Goal: Transaction & Acquisition: Purchase product/service

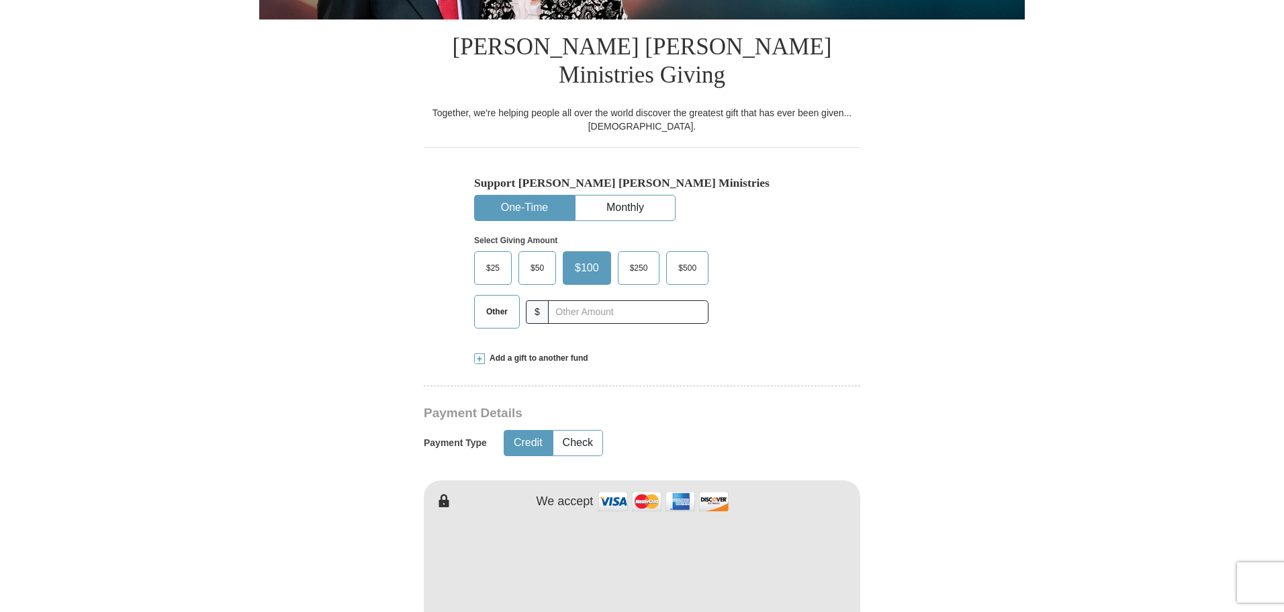
scroll to position [336, 0]
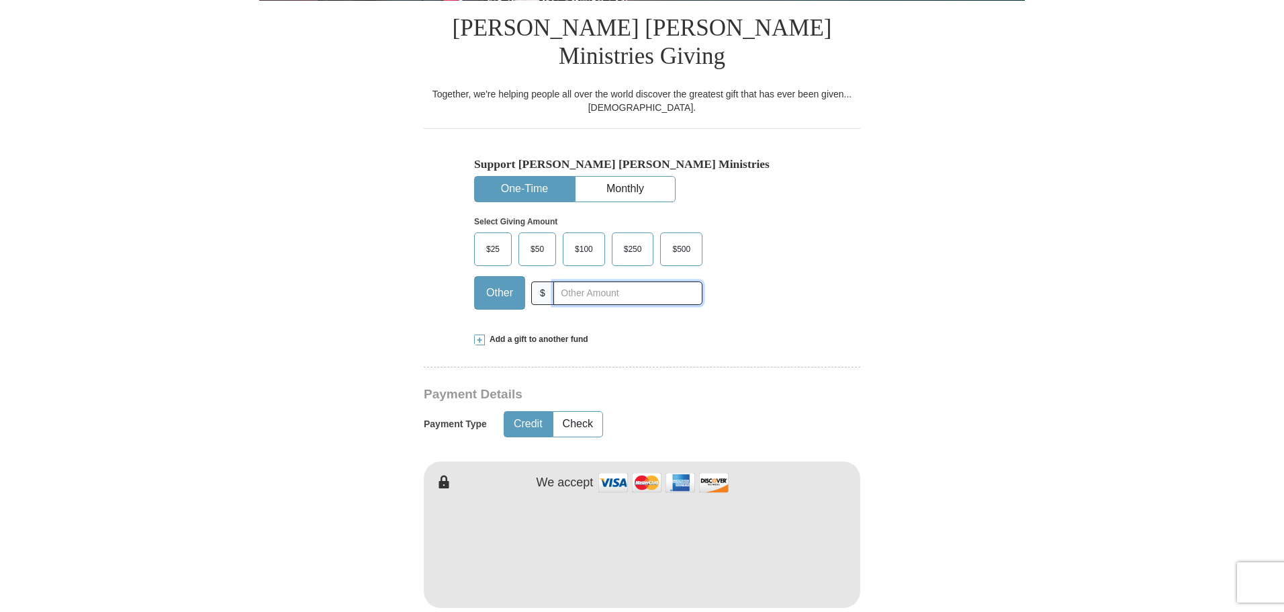
click at [589, 281] on input "text" at bounding box center [627, 293] width 149 height 24
type input "625.00"
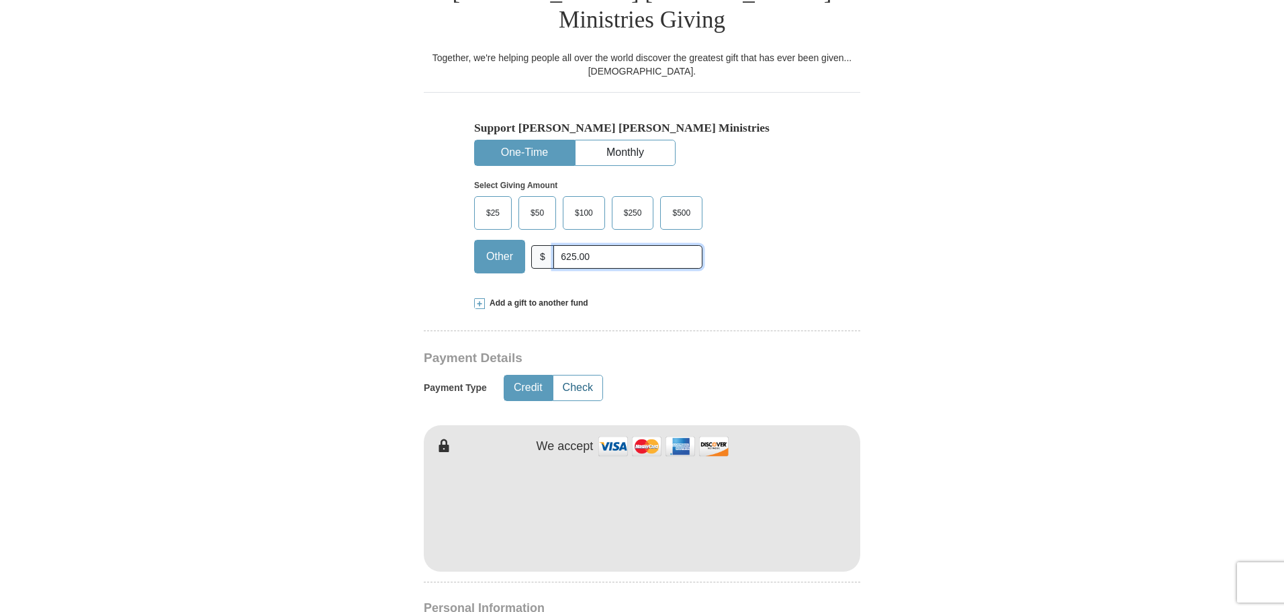
scroll to position [403, 0]
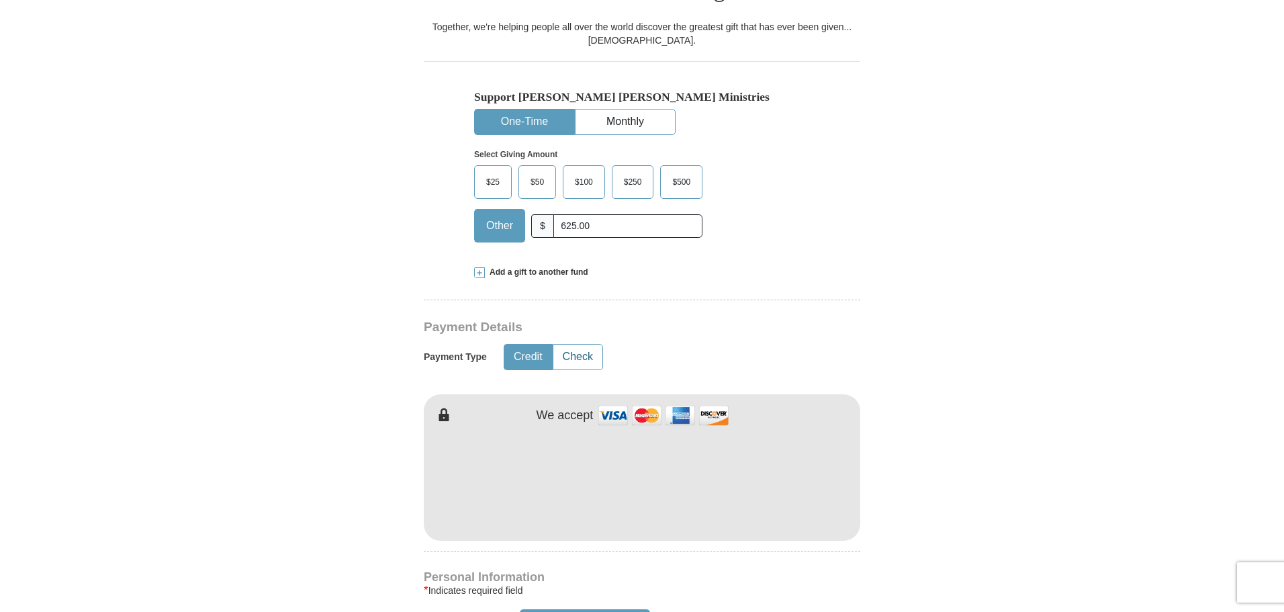
click at [584, 345] on button "Check" at bounding box center [577, 357] width 49 height 25
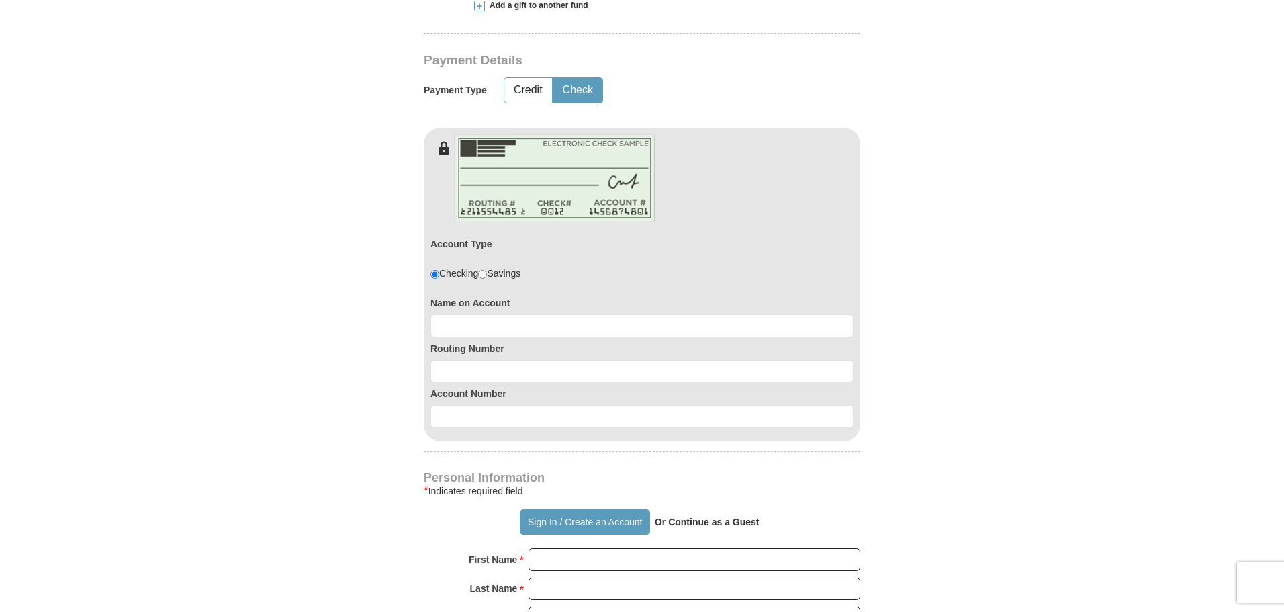
scroll to position [672, 0]
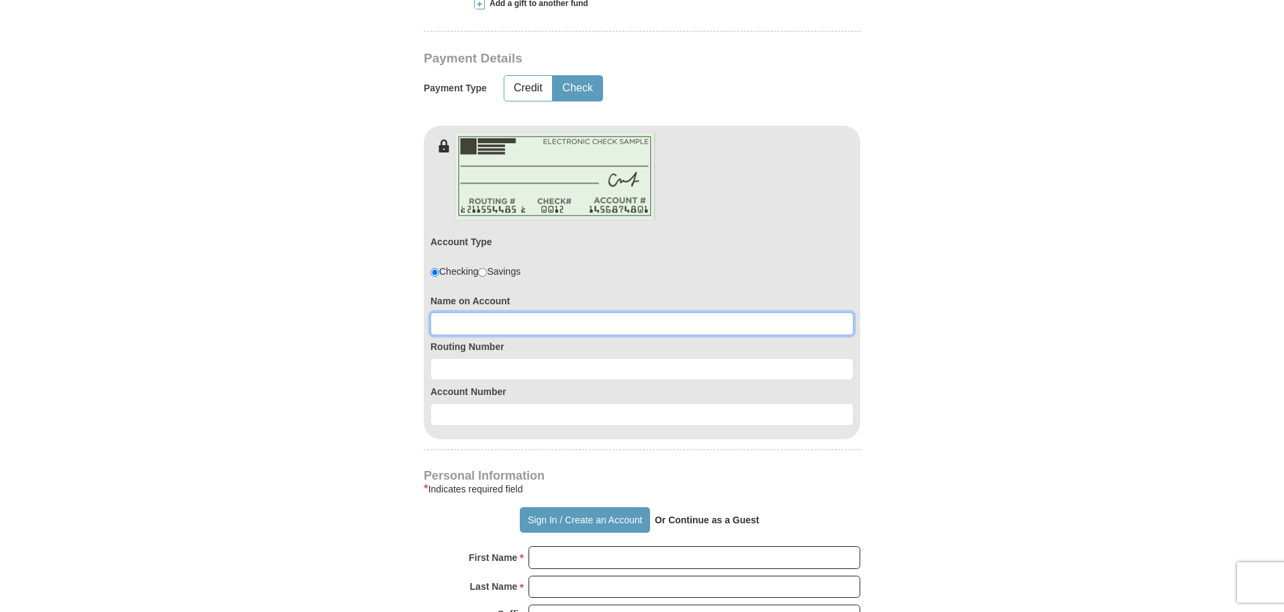
click at [466, 312] on input at bounding box center [642, 323] width 423 height 23
type input "[PERSON_NAME] & [PERSON_NAME]"
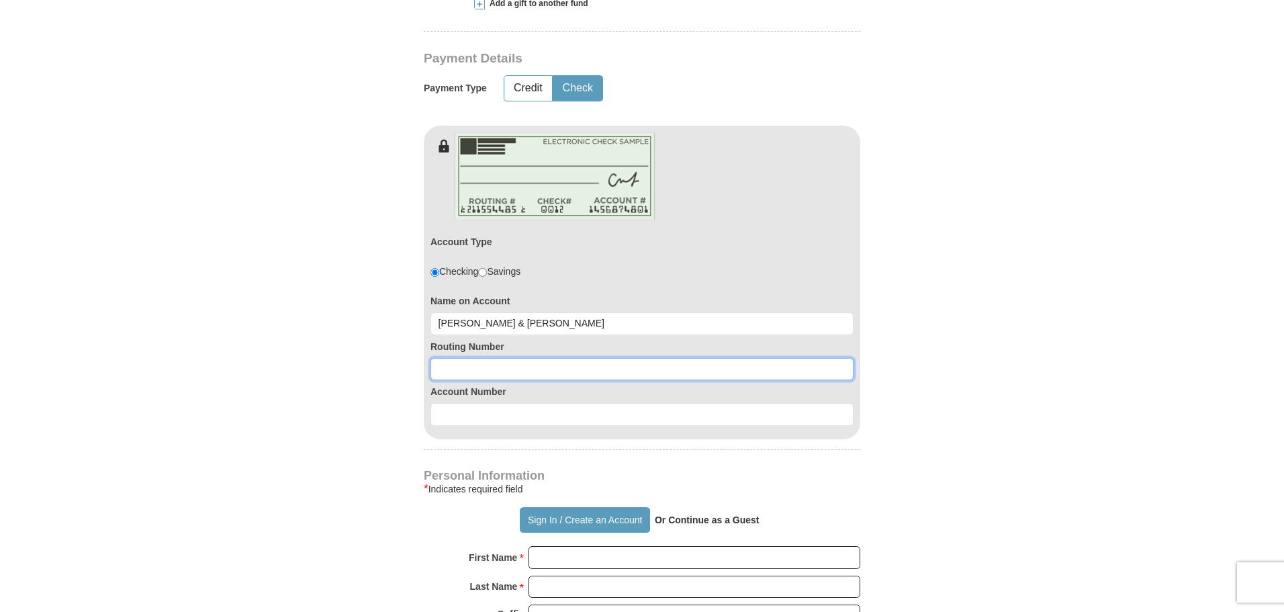
click at [455, 358] on input at bounding box center [642, 369] width 423 height 23
type input "311987809"
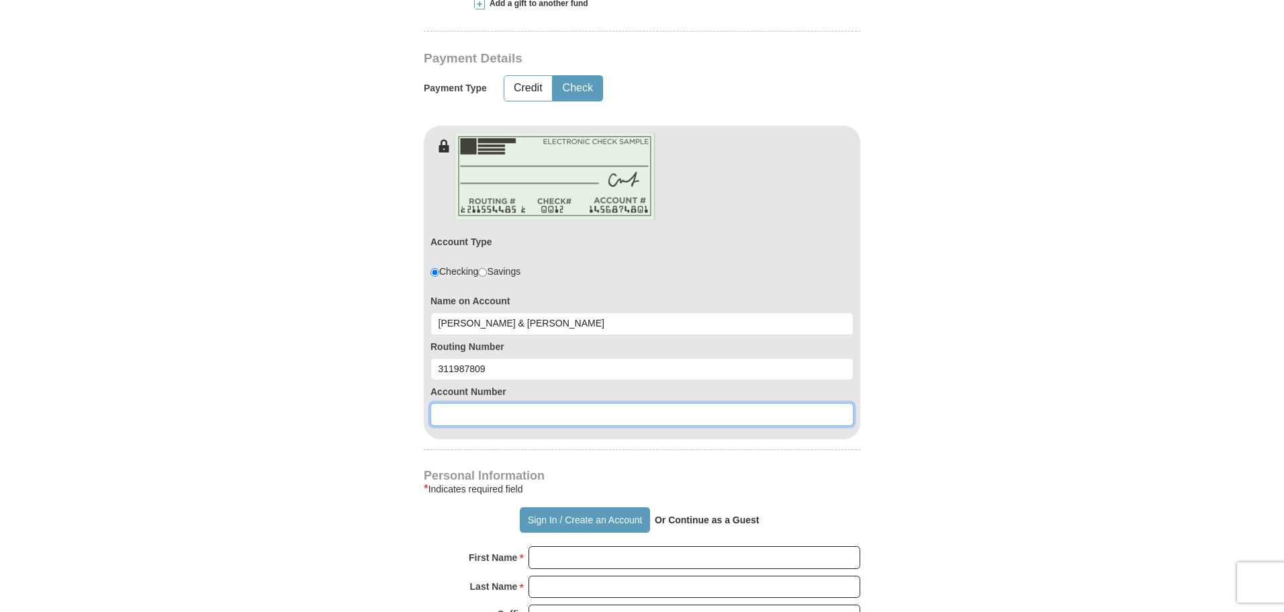
click at [442, 403] on input at bounding box center [642, 414] width 423 height 23
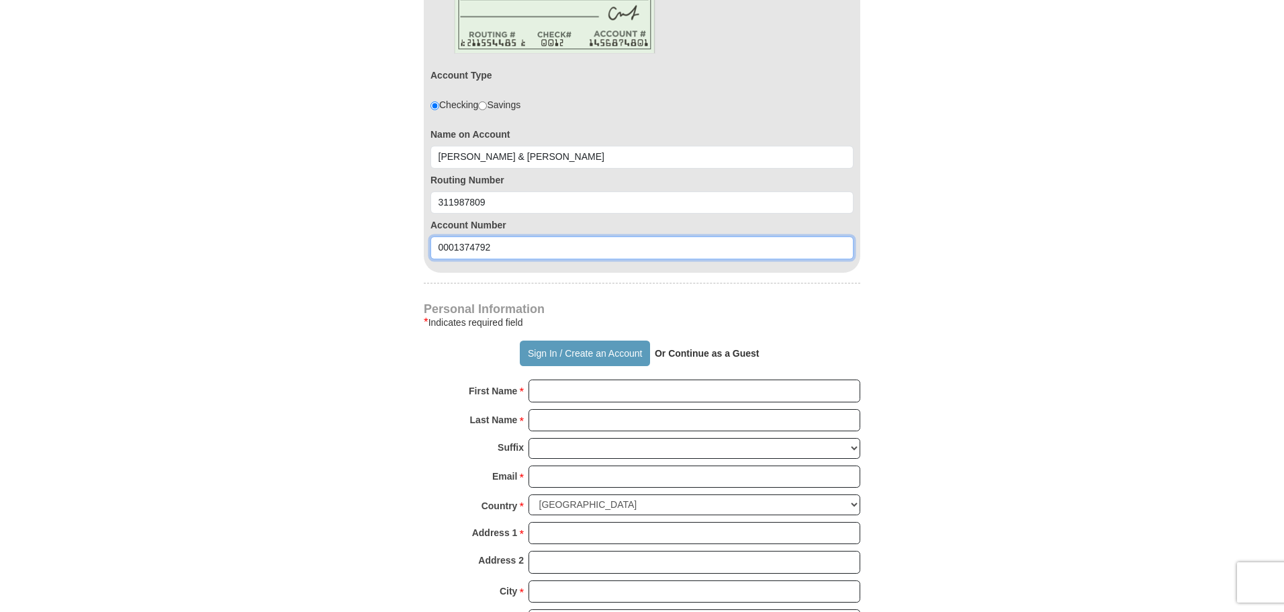
scroll to position [873, 0]
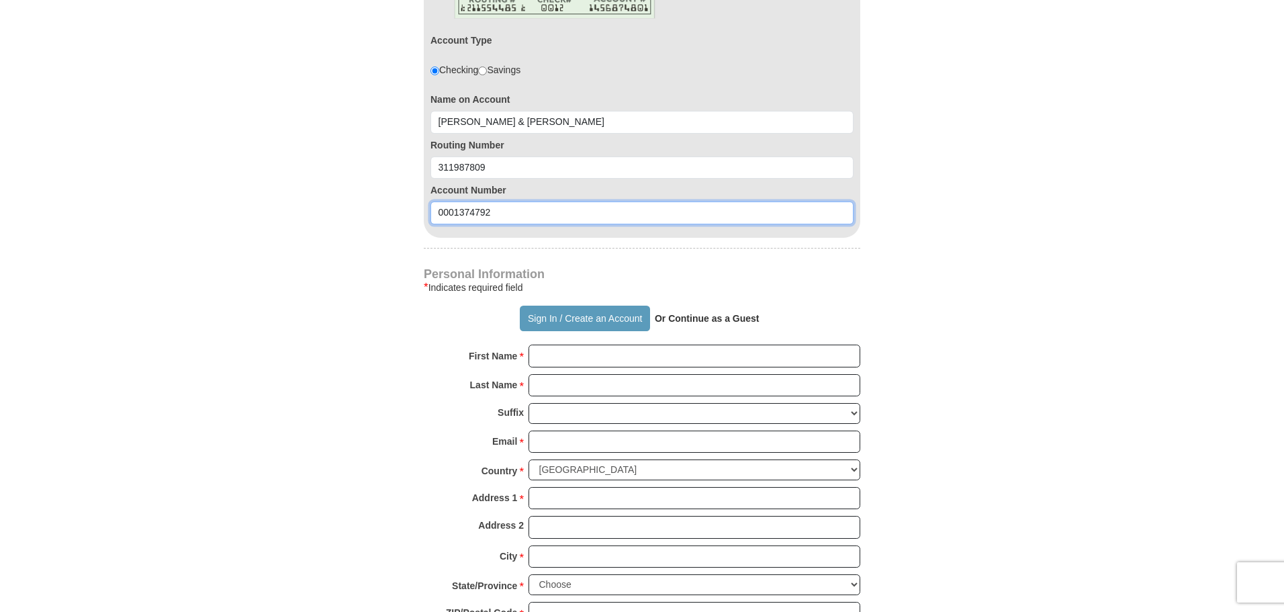
type input "0001374792"
click at [545, 345] on input "First Name *" at bounding box center [695, 356] width 332 height 23
type input "[PERSON_NAME]"
type input "[EMAIL_ADDRESS][DOMAIN_NAME]"
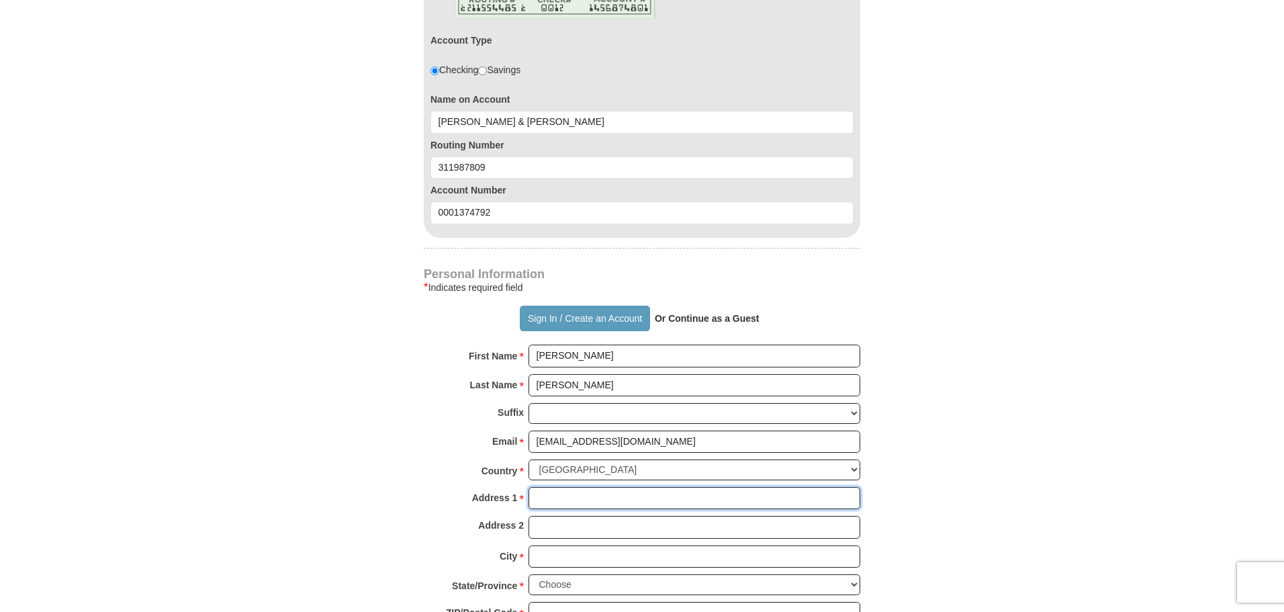
type input "po box 1489"
type input "Rockdale"
select select "[GEOGRAPHIC_DATA]"
type input "76567"
type input "2542289564"
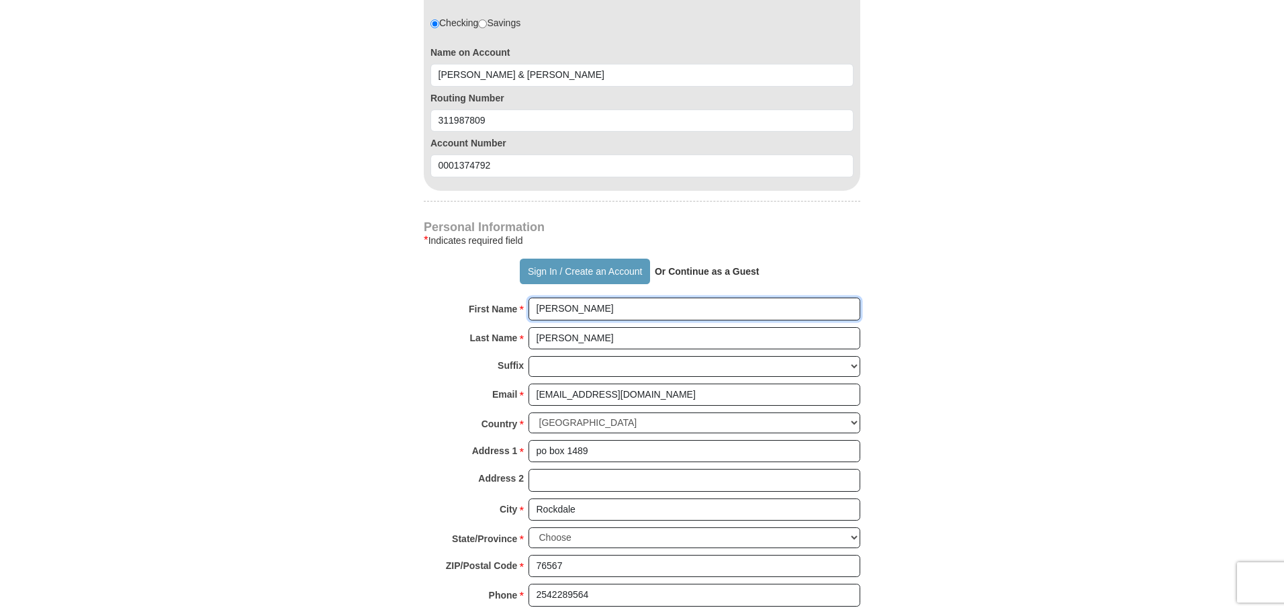
scroll to position [940, 0]
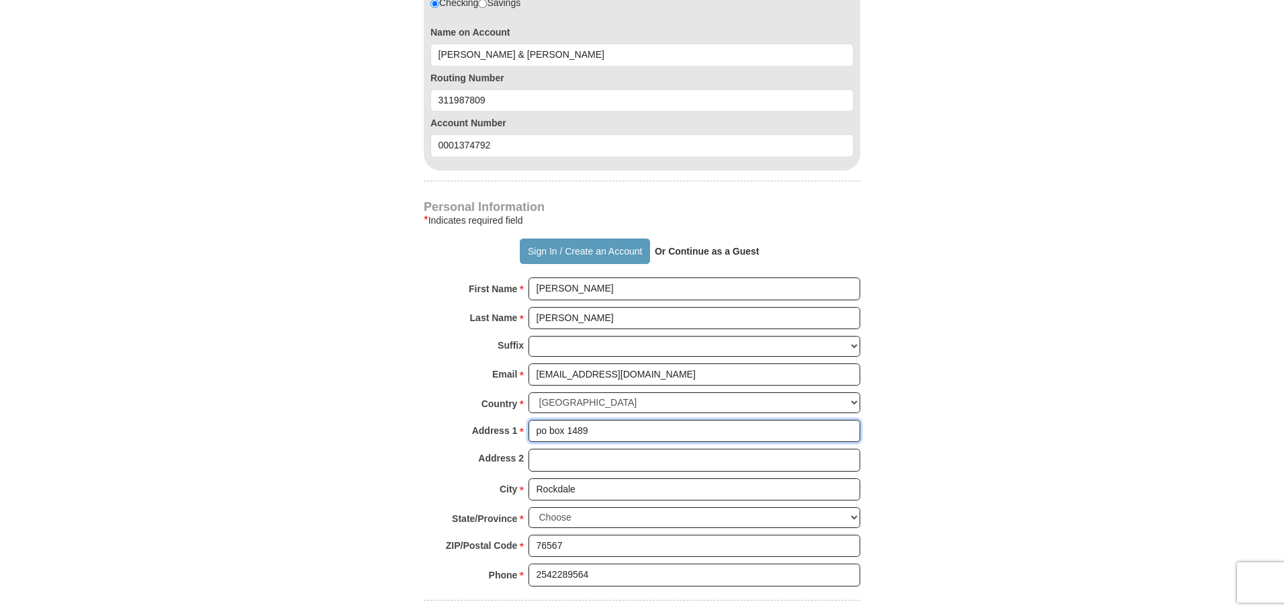
click at [601, 420] on input "po box 1489" at bounding box center [695, 431] width 332 height 23
type input "po box 1125"
click at [425, 392] on div "Country * [GEOGRAPHIC_DATA] [GEOGRAPHIC_DATA] [GEOGRAPHIC_DATA] [GEOGRAPHIC_DAT…" at bounding box center [642, 406] width 437 height 28
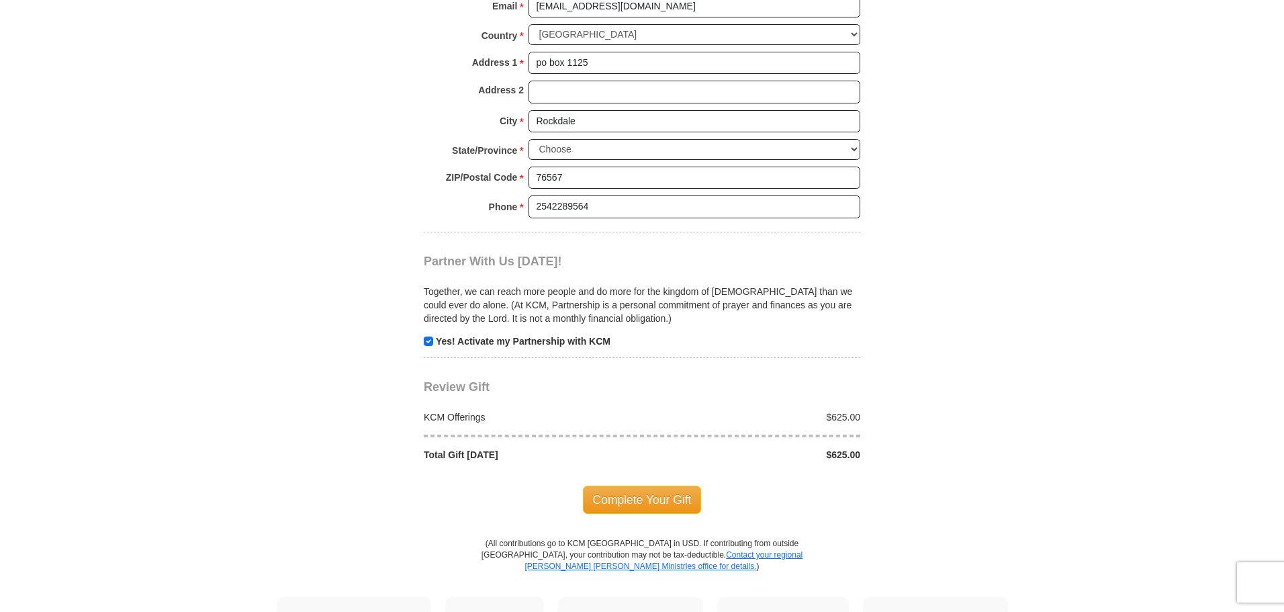
scroll to position [1343, 0]
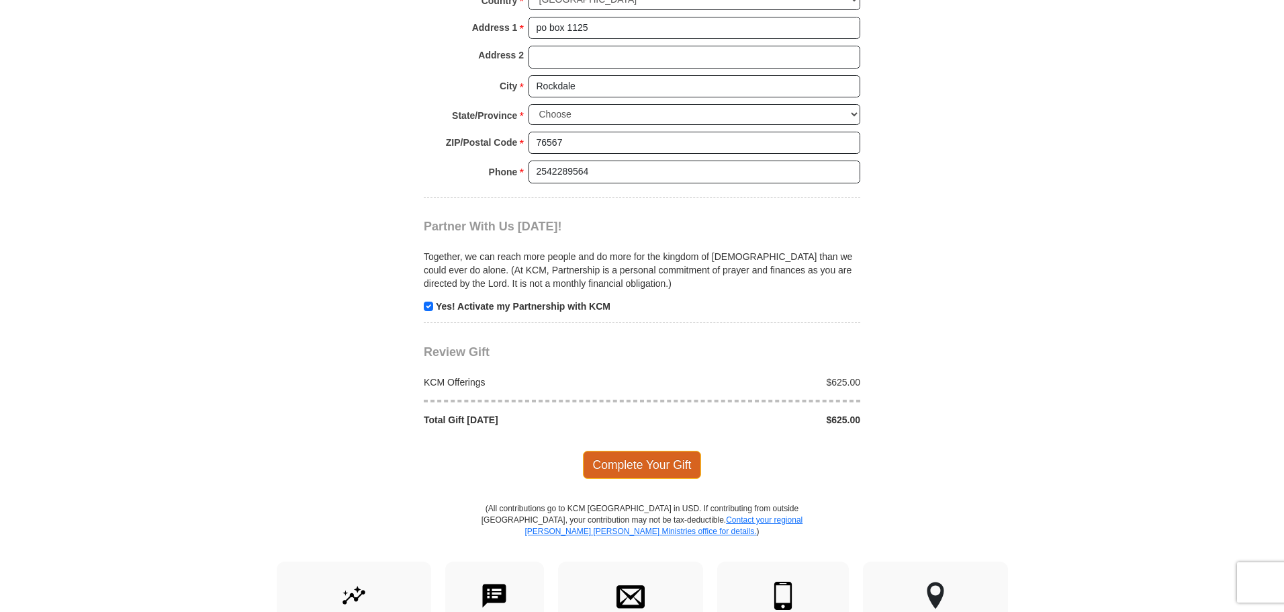
click at [616, 451] on span "Complete Your Gift" at bounding box center [642, 465] width 119 height 28
